Goal: Transaction & Acquisition: Purchase product/service

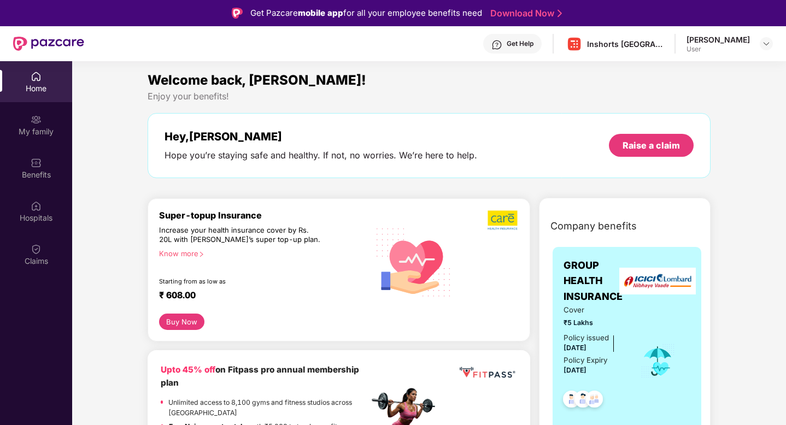
click at [265, 291] on div "₹ 608.00" at bounding box center [258, 296] width 199 height 13
click at [194, 321] on button "Buy Now" at bounding box center [181, 322] width 45 height 16
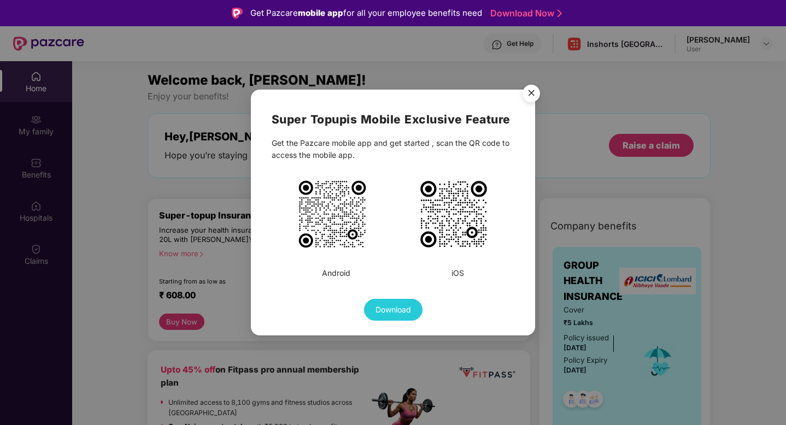
click at [378, 309] on span "Download" at bounding box center [394, 310] width 36 height 12
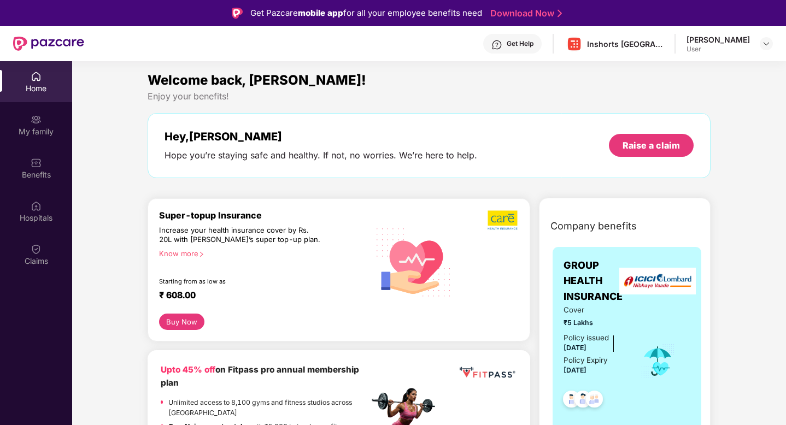
click at [176, 316] on button "Buy Now" at bounding box center [181, 322] width 45 height 16
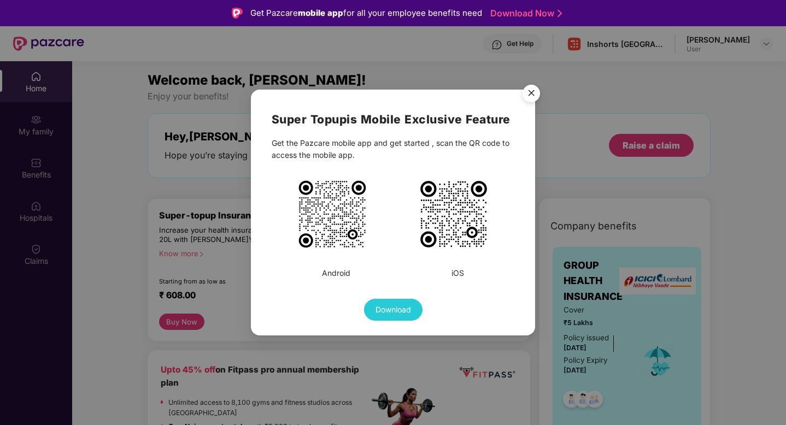
click at [532, 97] on img "Close" at bounding box center [531, 95] width 31 height 31
